Goal: Understand process/instructions: Learn how to perform a task or action

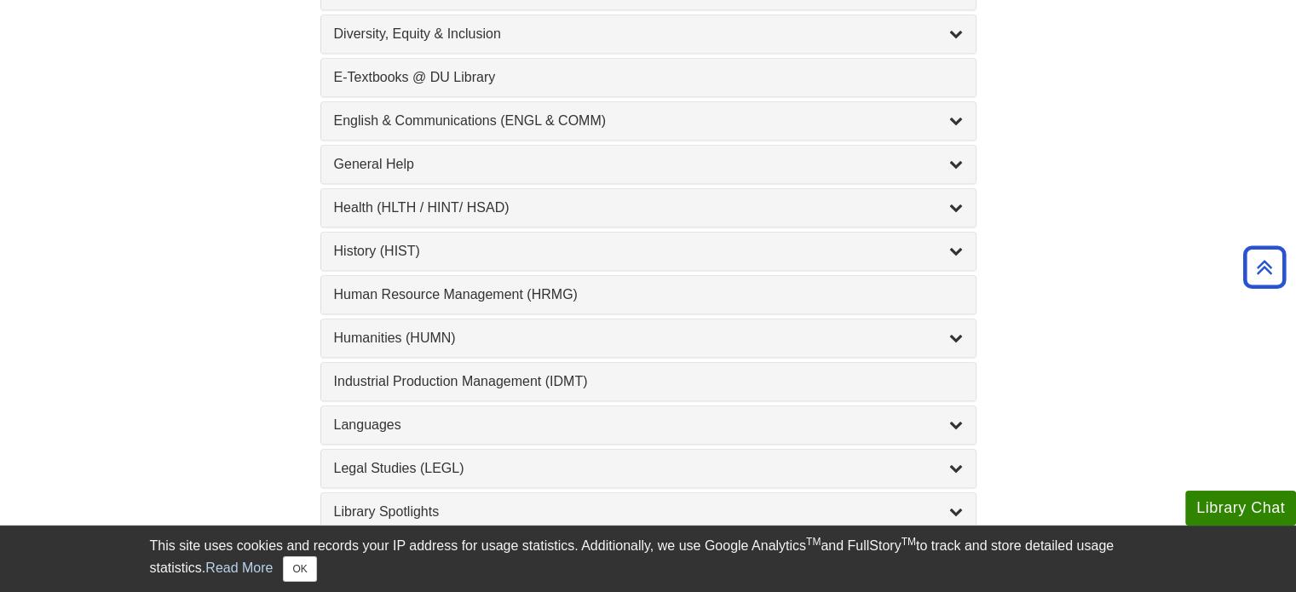
scroll to position [1022, 0]
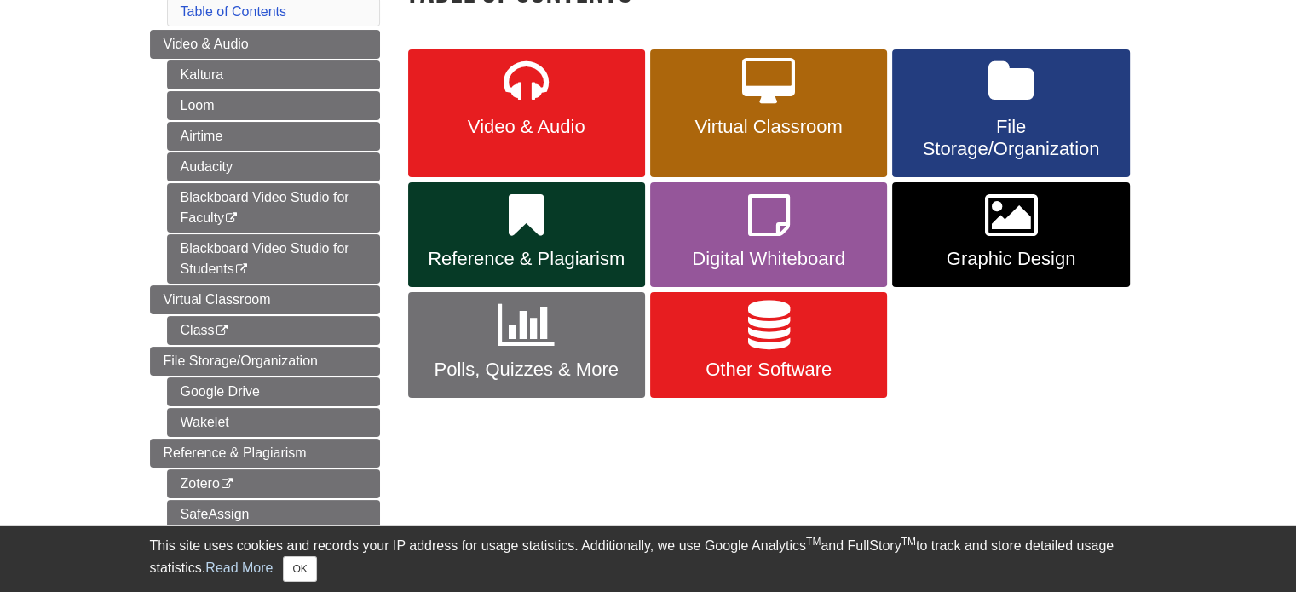
scroll to position [256, 0]
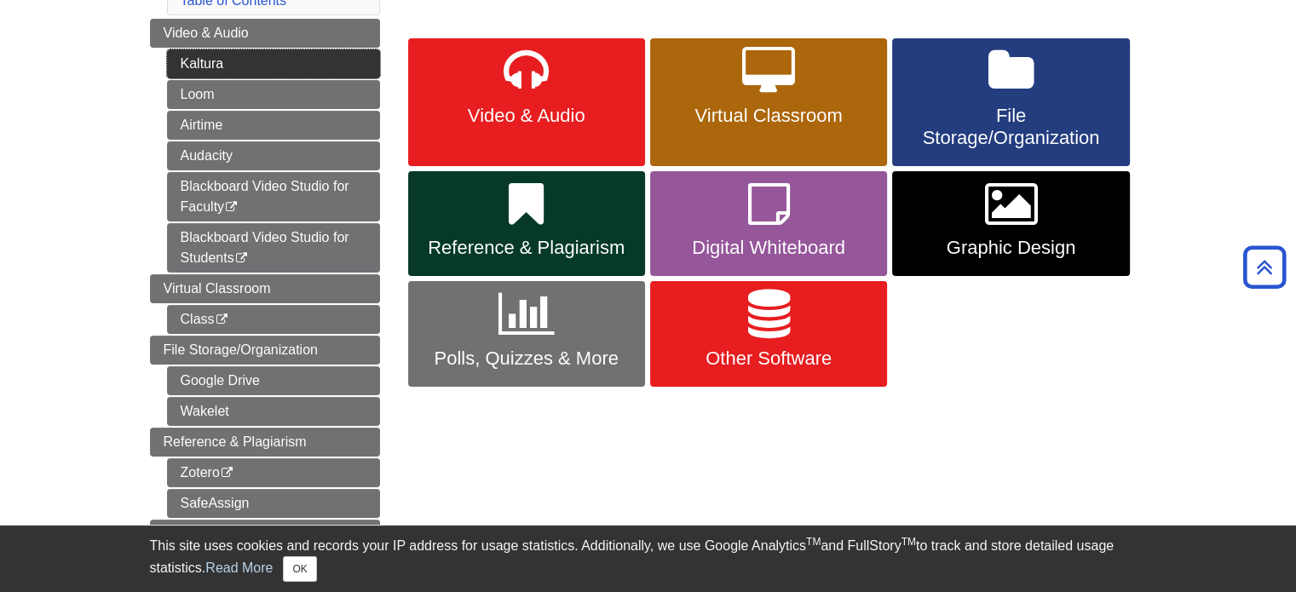
click at [200, 62] on link "Kaltura" at bounding box center [273, 63] width 213 height 29
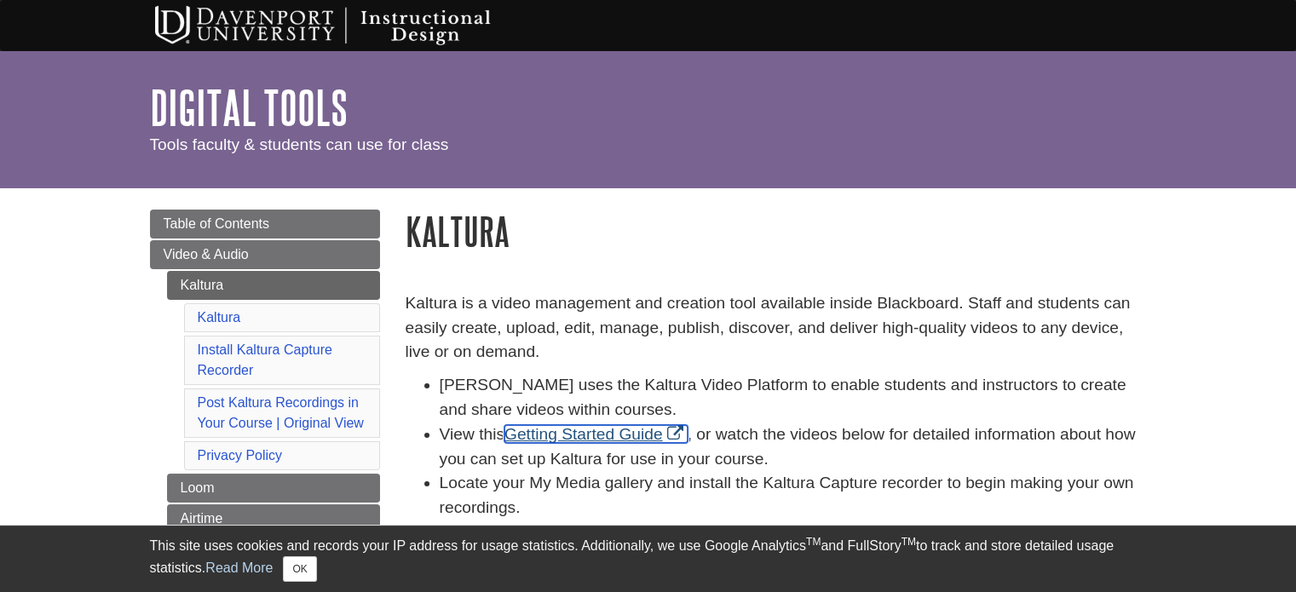
click at [603, 432] on link "Getting Started Guide" at bounding box center [595, 434] width 183 height 18
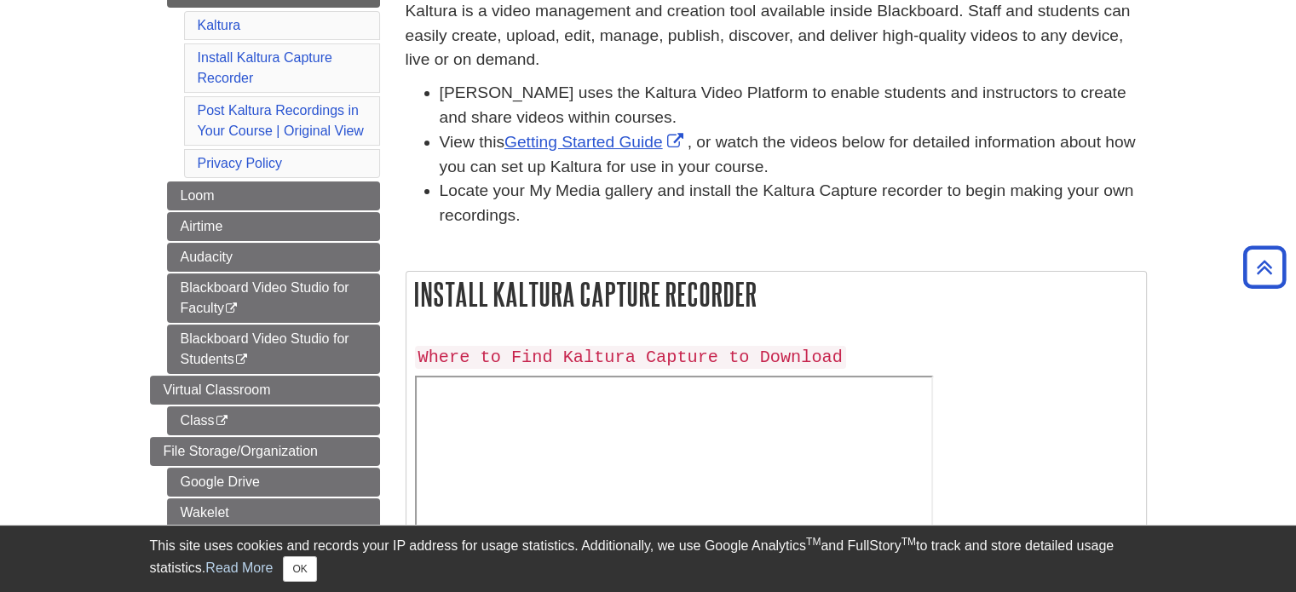
scroll to position [256, 0]
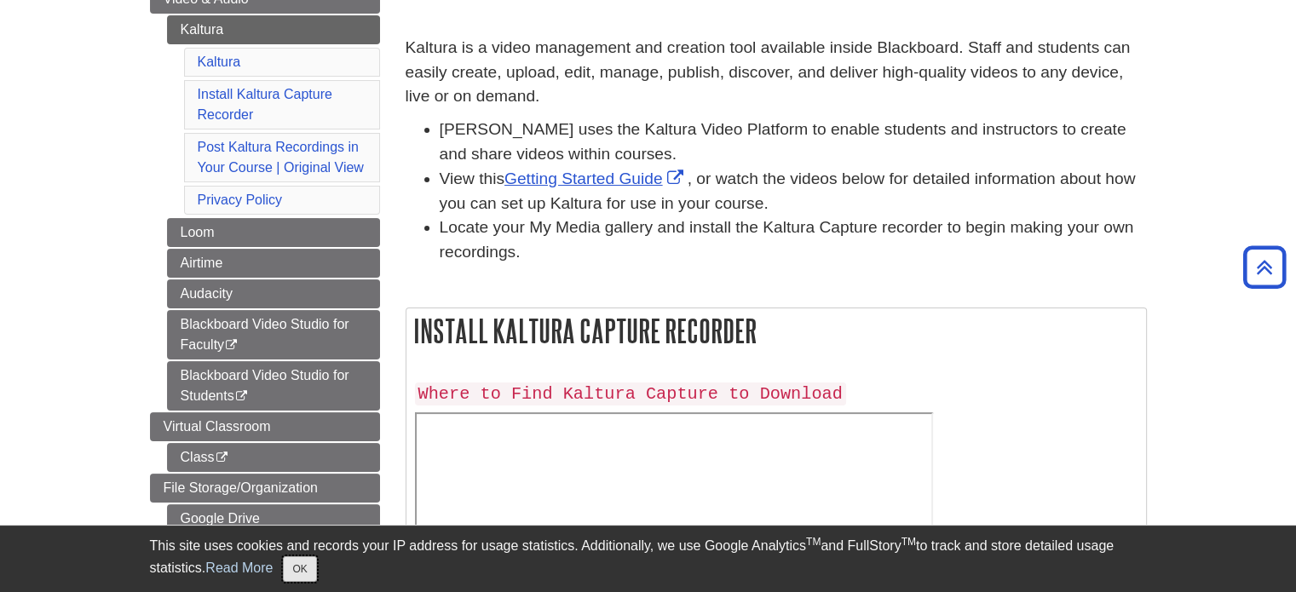
click at [295, 565] on button "OK" at bounding box center [299, 569] width 33 height 26
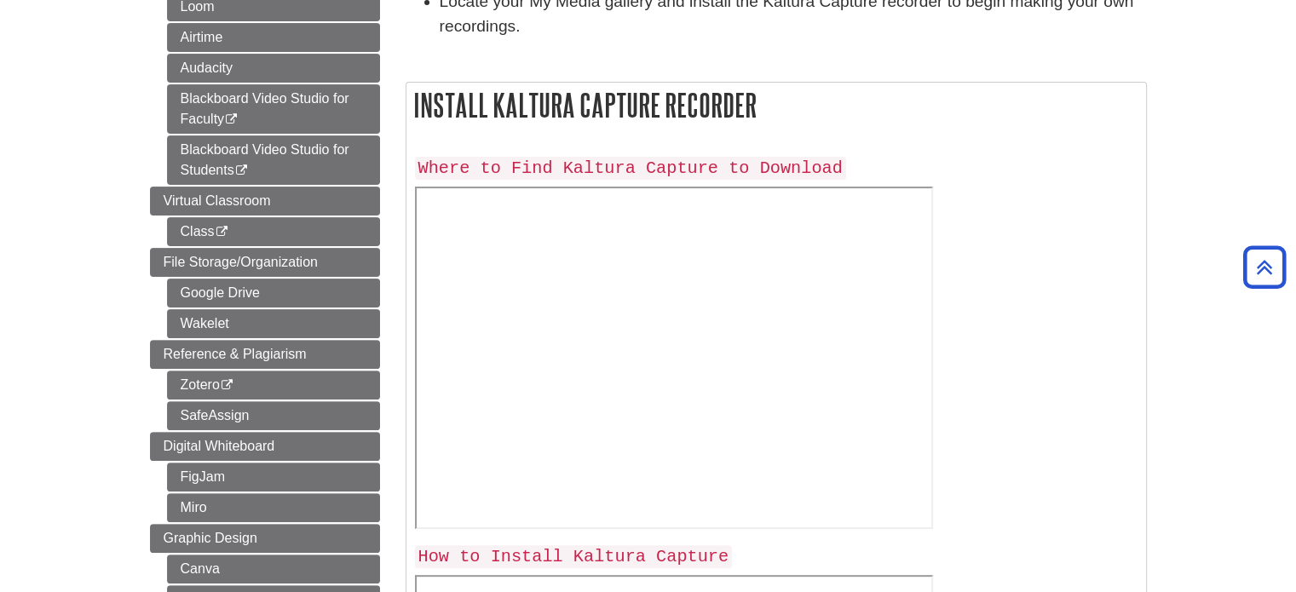
scroll to position [511, 0]
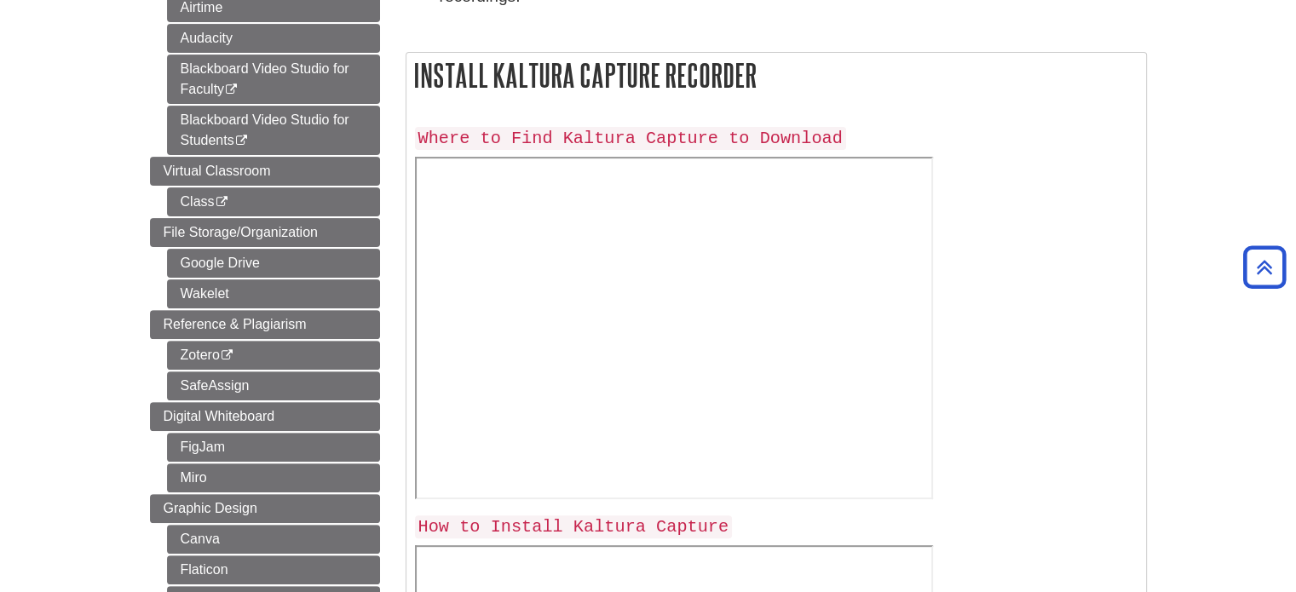
click at [965, 380] on div at bounding box center [776, 332] width 723 height 350
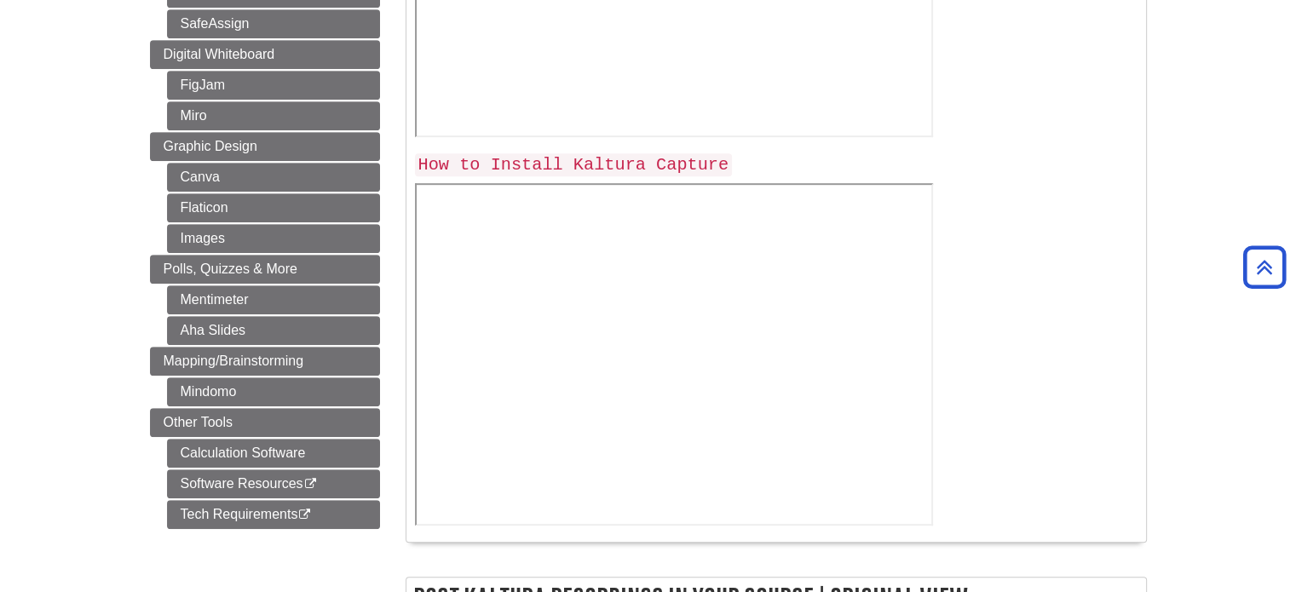
scroll to position [937, 0]
